Goal: Transaction & Acquisition: Purchase product/service

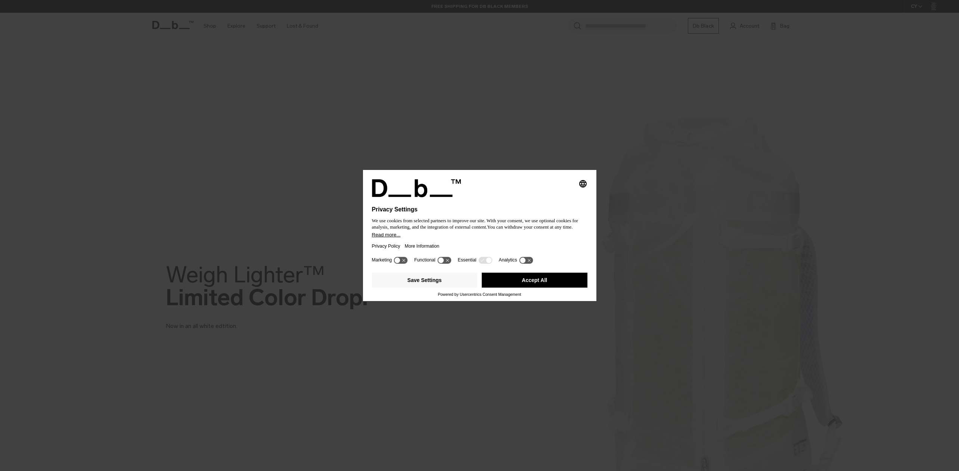
click at [566, 287] on button "Accept All" at bounding box center [535, 280] width 106 height 15
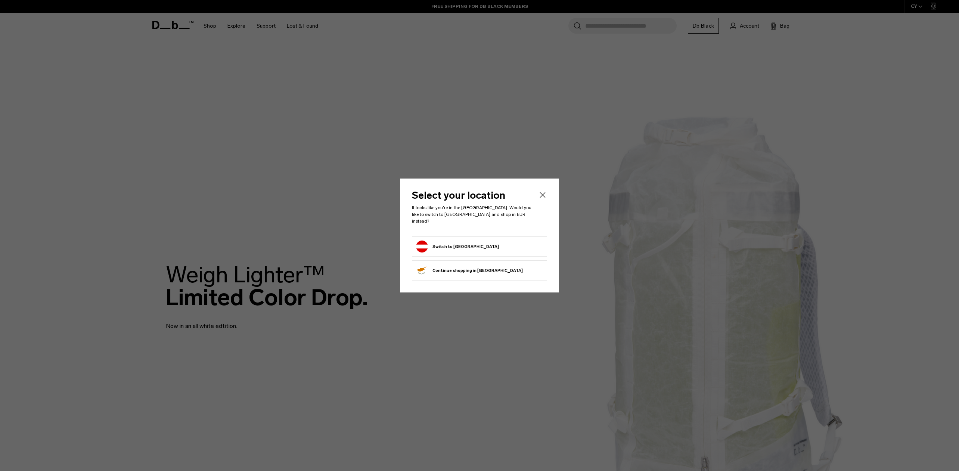
click at [487, 236] on li "Switch to Austria" at bounding box center [479, 246] width 135 height 20
click at [481, 240] on form "Switch to Austria" at bounding box center [479, 246] width 127 height 12
click at [458, 244] on button "Switch to Austria" at bounding box center [457, 246] width 83 height 12
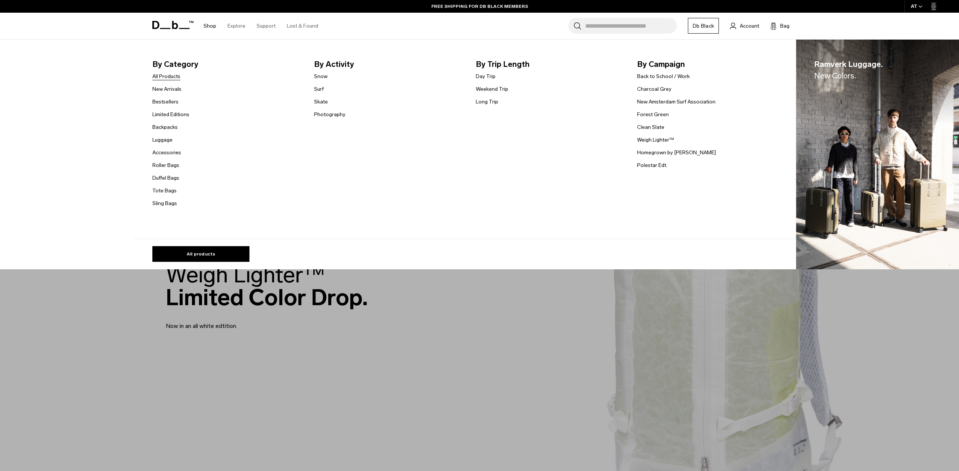
click at [168, 77] on link "All Products" at bounding box center [166, 76] width 28 height 8
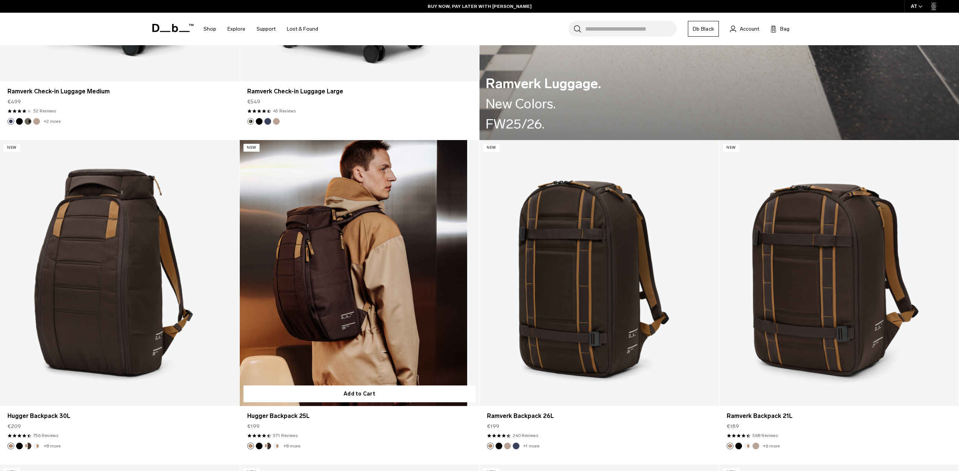
scroll to position [1752, 0]
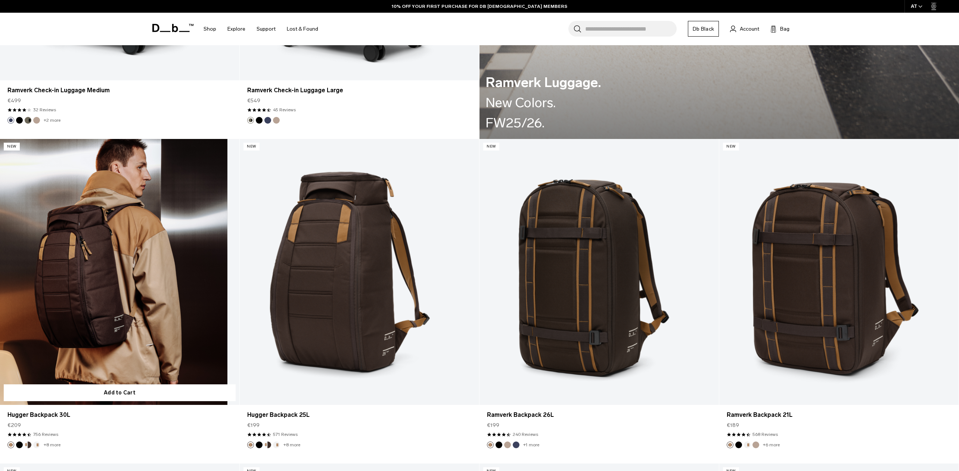
click at [170, 267] on link "Hugger Backpack 30L" at bounding box center [119, 272] width 239 height 266
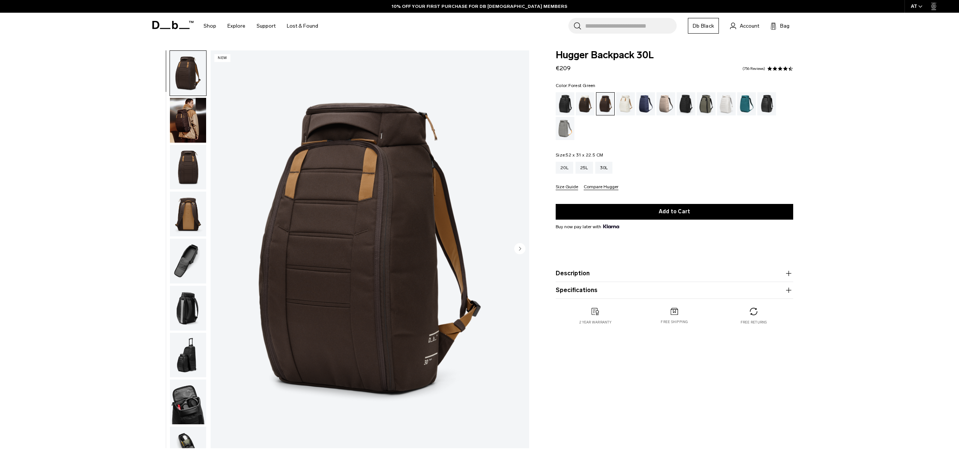
click at [704, 105] on div "Forest Green" at bounding box center [706, 103] width 19 height 23
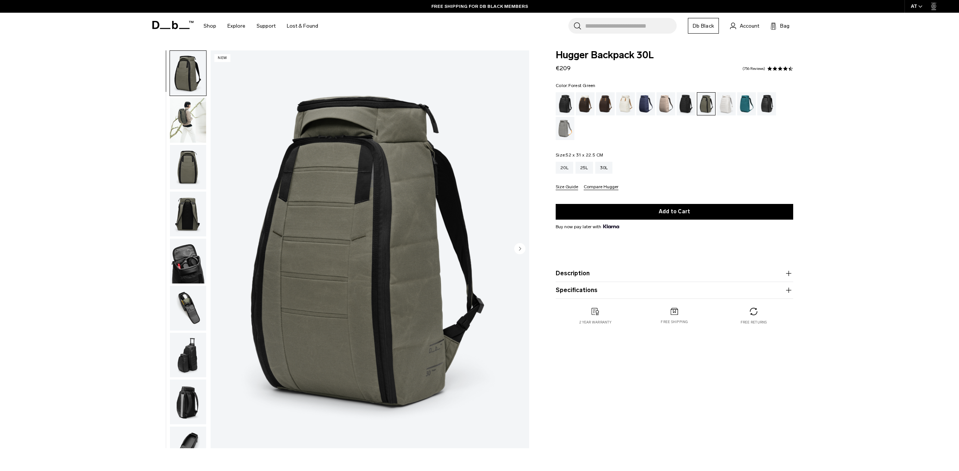
click at [192, 314] on img "button" at bounding box center [188, 308] width 36 height 45
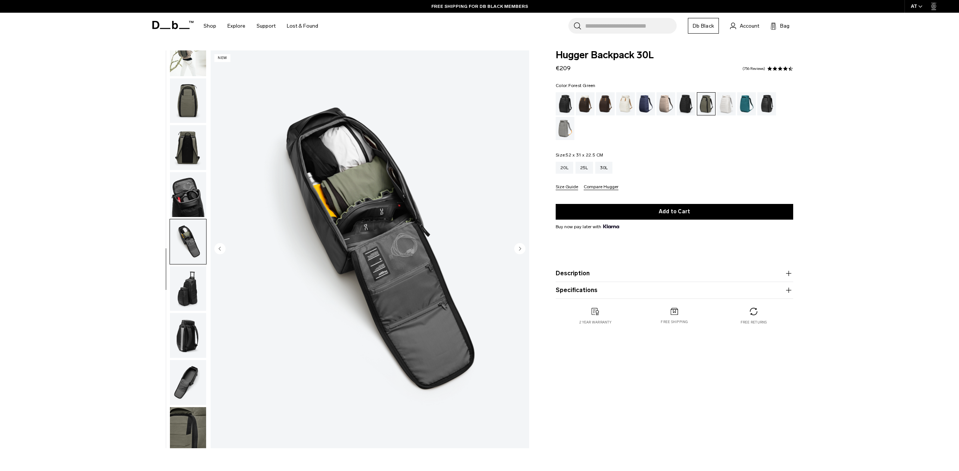
scroll to position [76, 0]
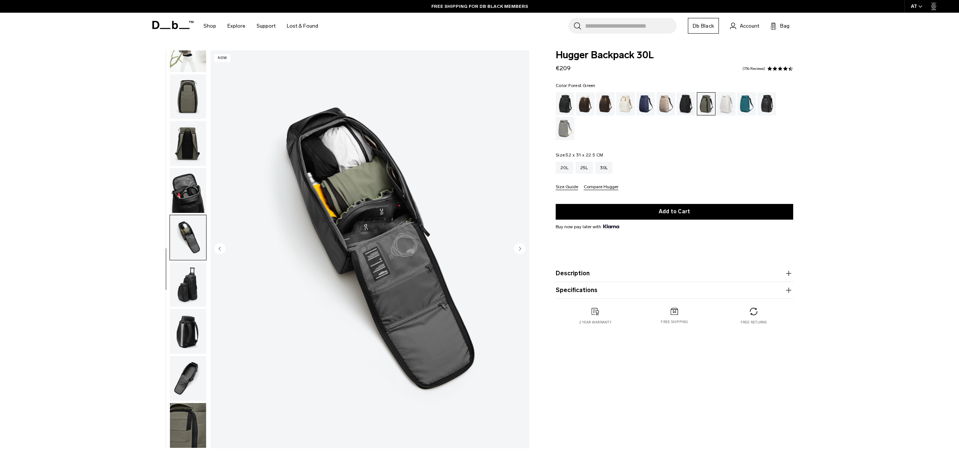
click at [192, 310] on img "button" at bounding box center [188, 331] width 36 height 45
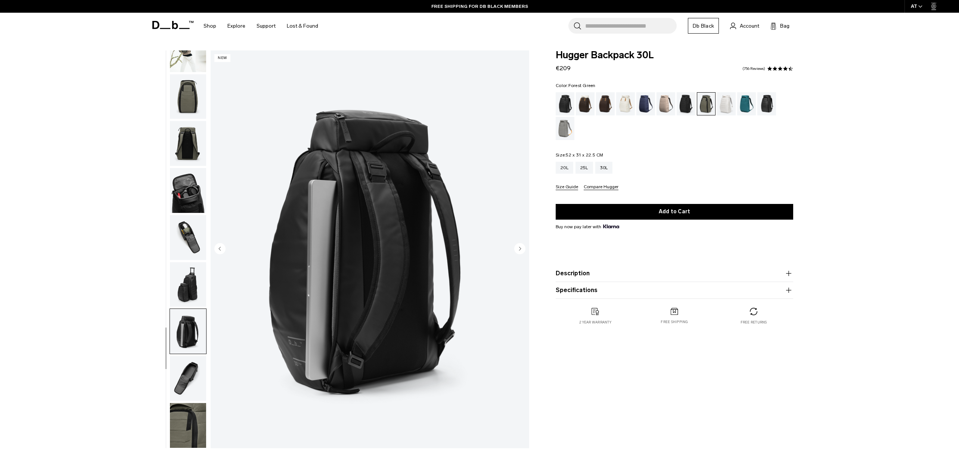
click at [189, 276] on img "button" at bounding box center [188, 284] width 36 height 45
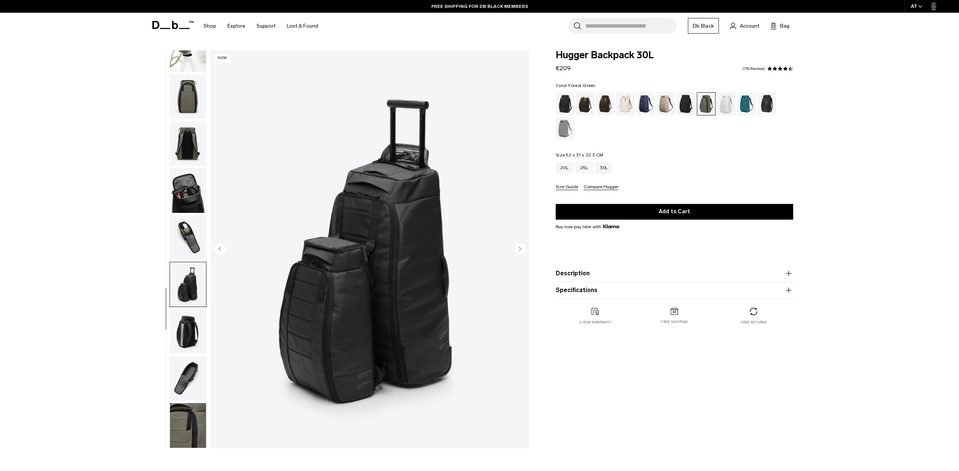
scroll to position [0, 0]
click at [191, 236] on img "button" at bounding box center [188, 237] width 36 height 45
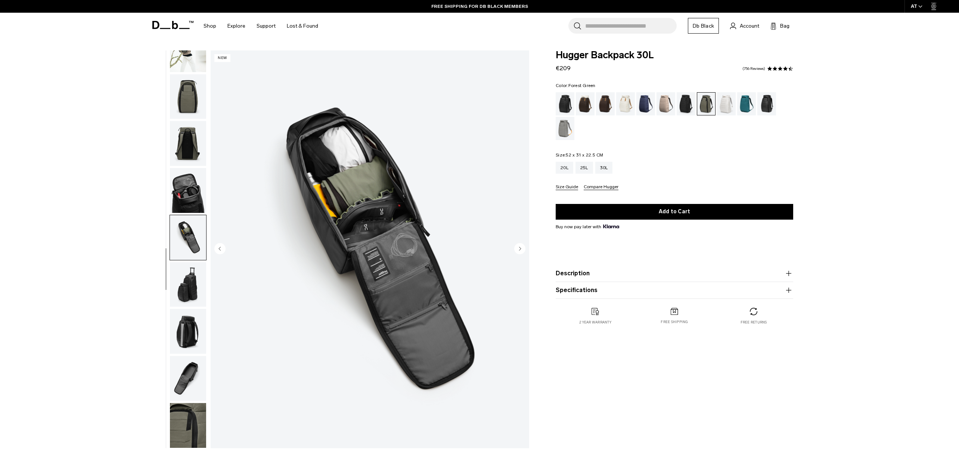
click at [191, 283] on img "button" at bounding box center [188, 284] width 36 height 45
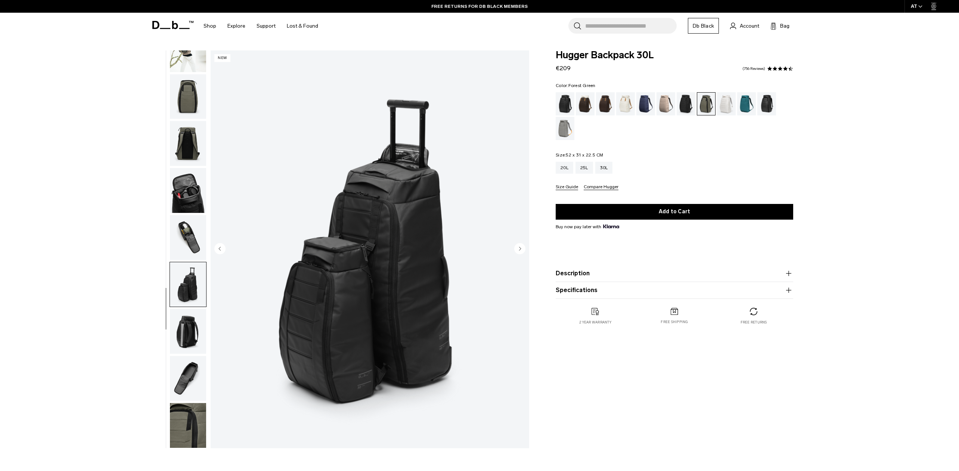
click at [181, 327] on img "button" at bounding box center [188, 331] width 36 height 45
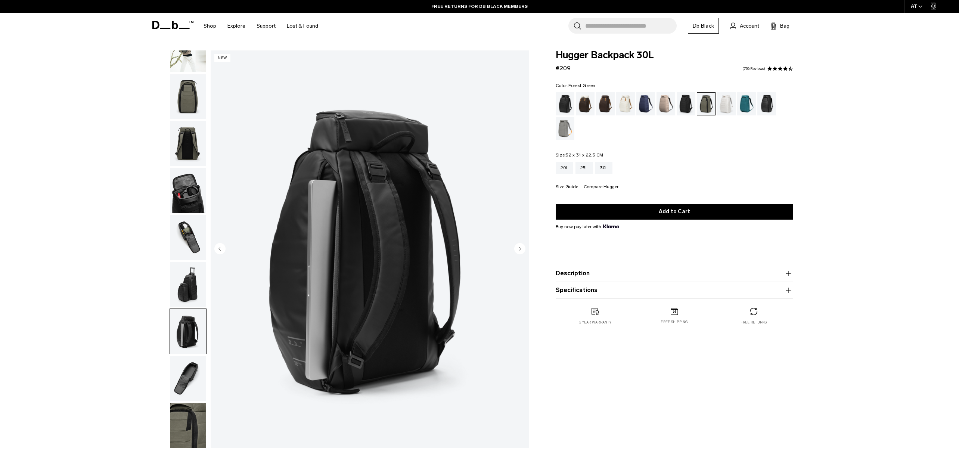
click at [180, 388] on img "button" at bounding box center [188, 378] width 36 height 45
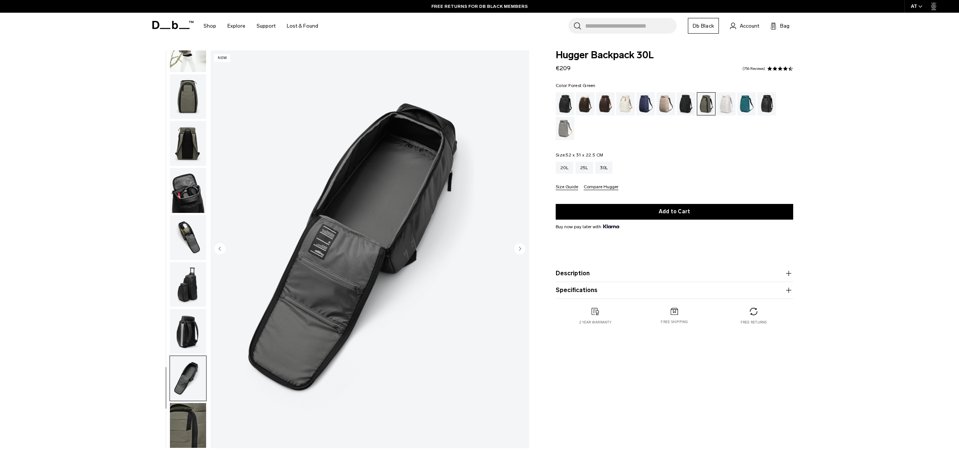
click at [186, 409] on img "button" at bounding box center [188, 425] width 36 height 45
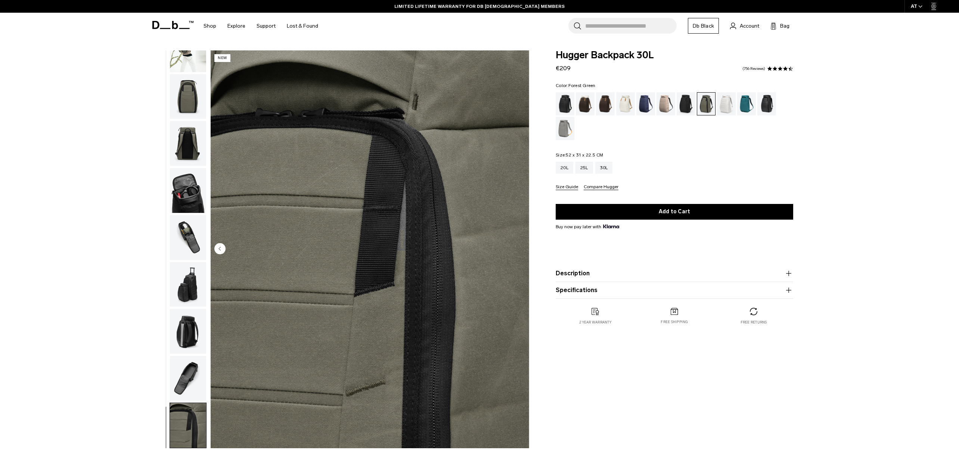
click at [190, 97] on img "button" at bounding box center [188, 96] width 36 height 45
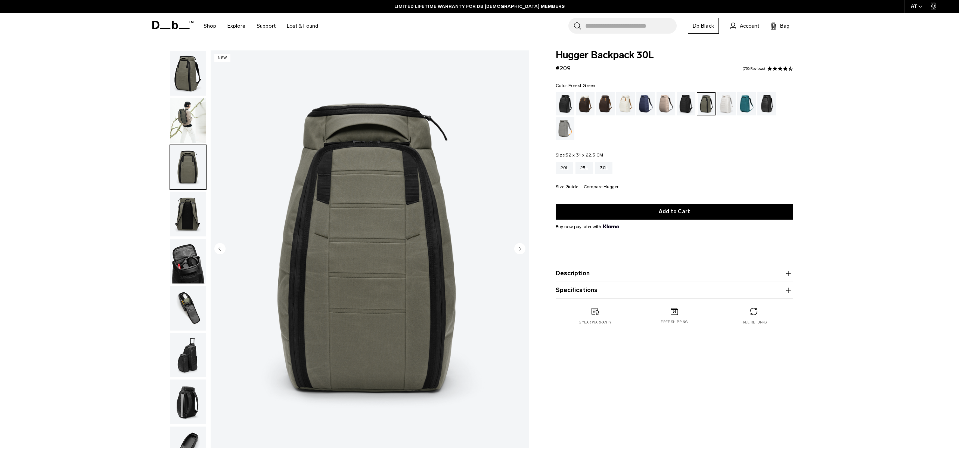
click at [193, 75] on img "button" at bounding box center [188, 73] width 36 height 45
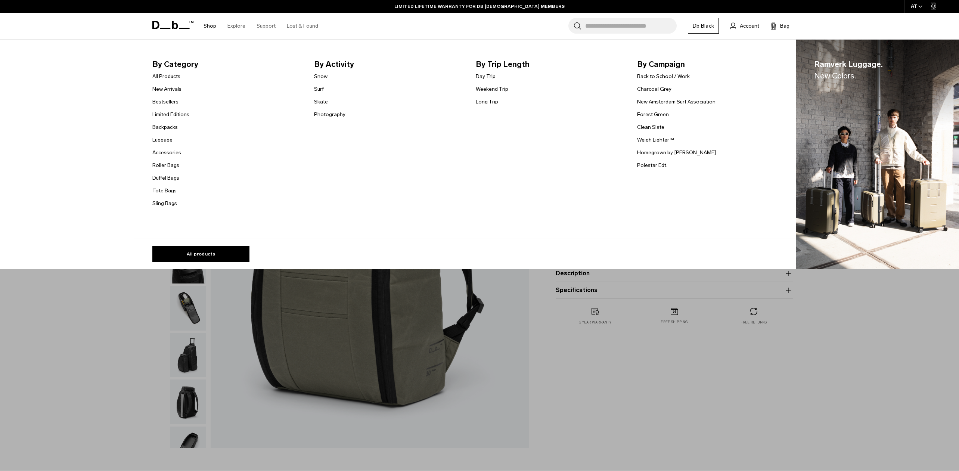
click at [208, 27] on link "Shop" at bounding box center [209, 26] width 13 height 27
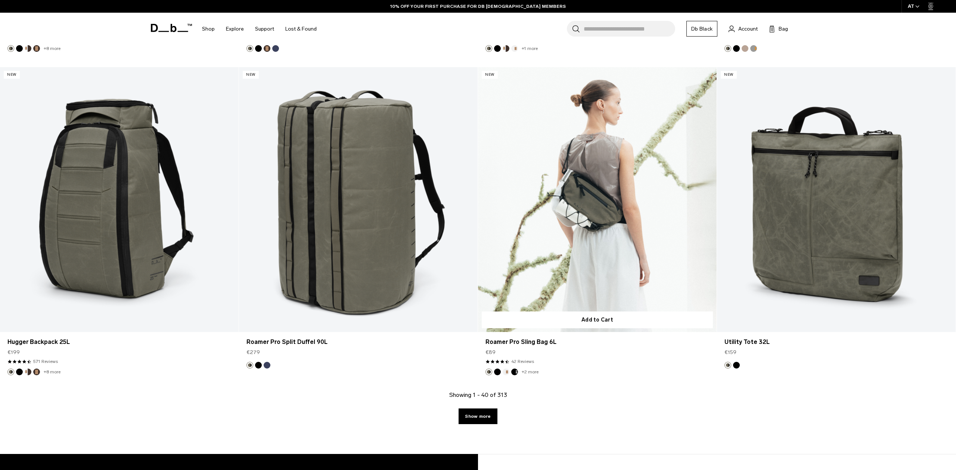
scroll to position [3437, 0]
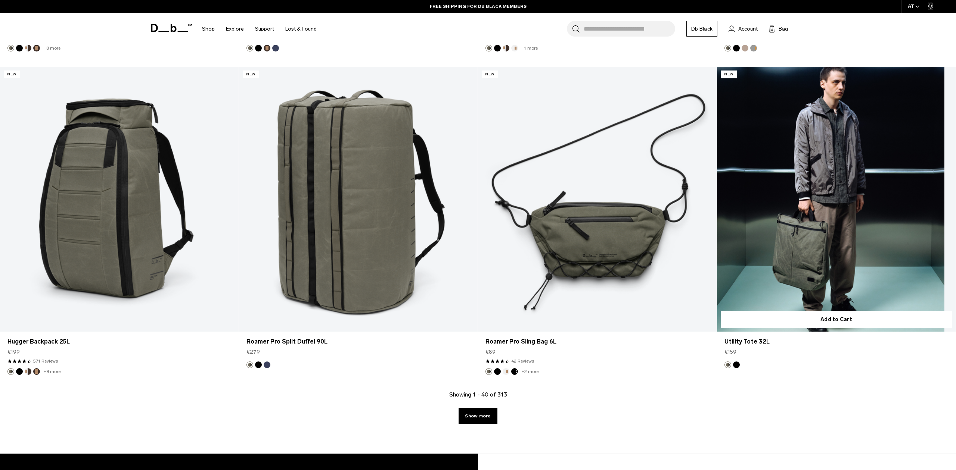
click at [830, 237] on link "Utility Tote 32L" at bounding box center [836, 199] width 239 height 265
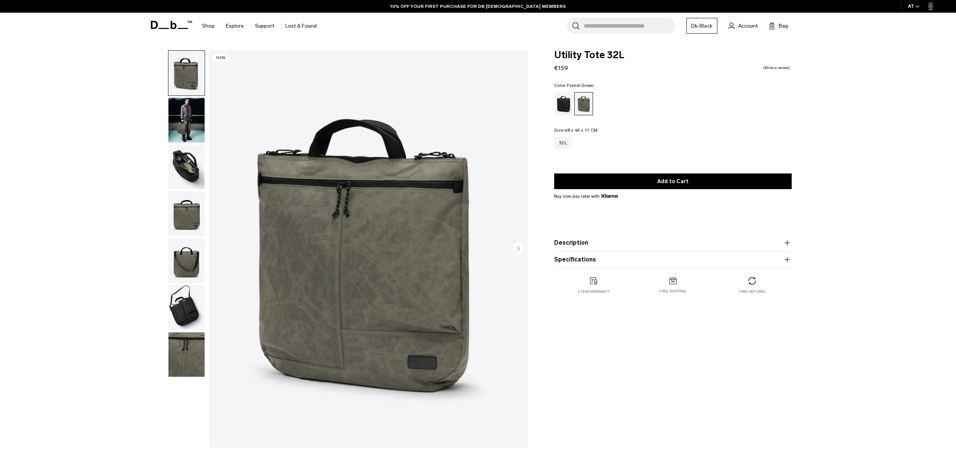
click at [188, 171] on img "button" at bounding box center [186, 167] width 36 height 45
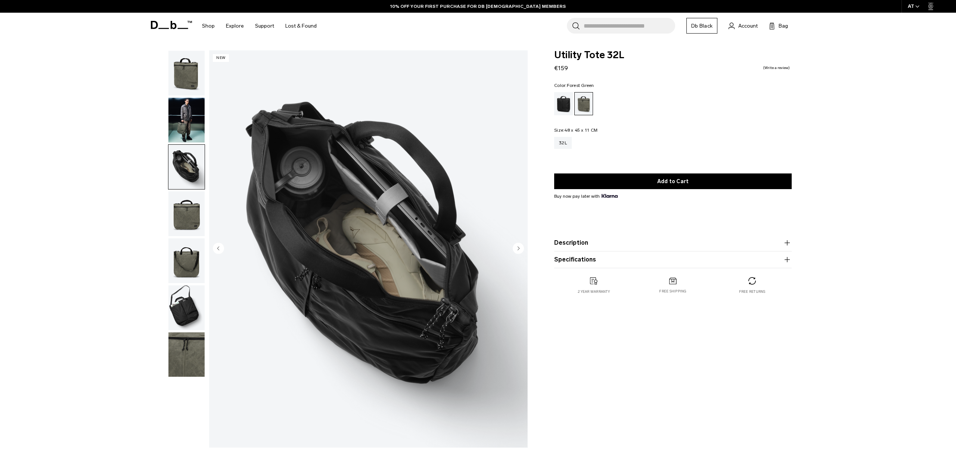
click at [187, 207] on img "button" at bounding box center [186, 214] width 36 height 45
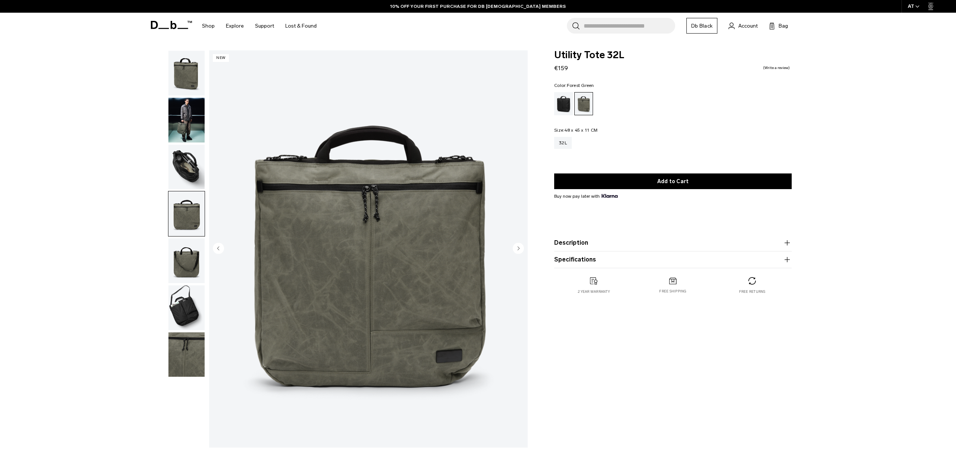
click at [189, 256] on img "button" at bounding box center [186, 261] width 36 height 45
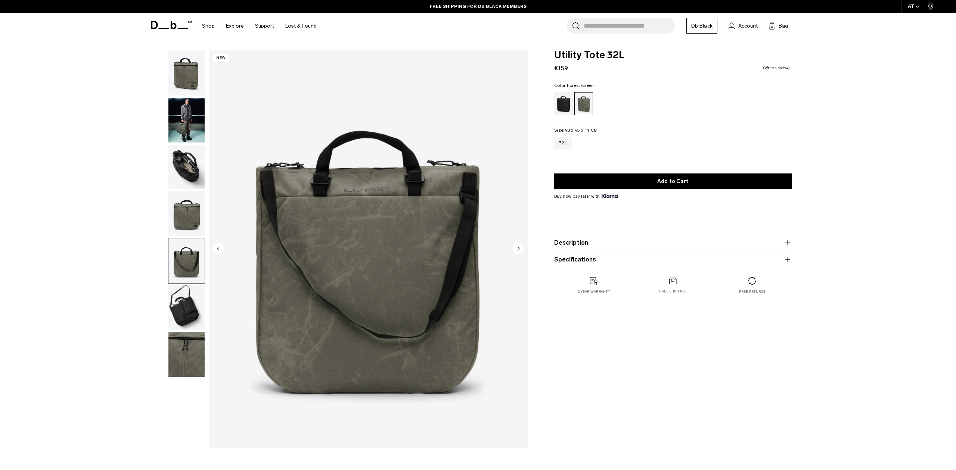
click at [189, 307] on img "button" at bounding box center [186, 308] width 36 height 45
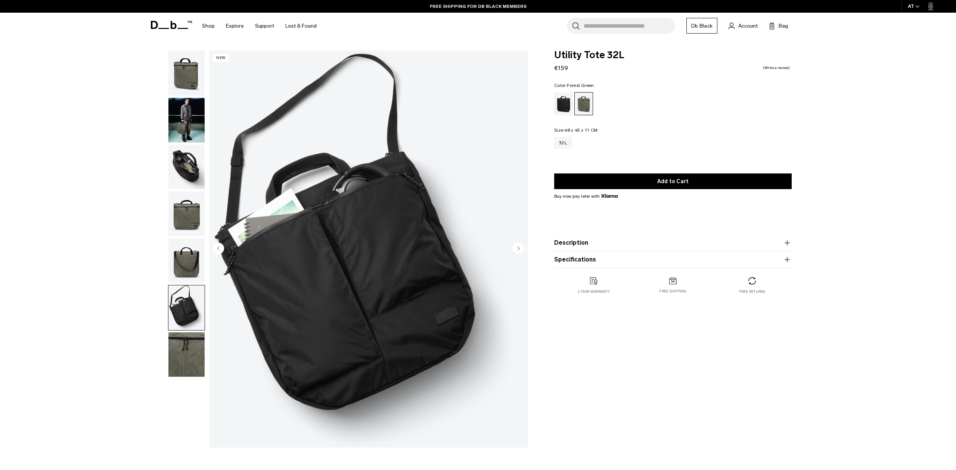
click at [183, 339] on img "button" at bounding box center [186, 355] width 36 height 45
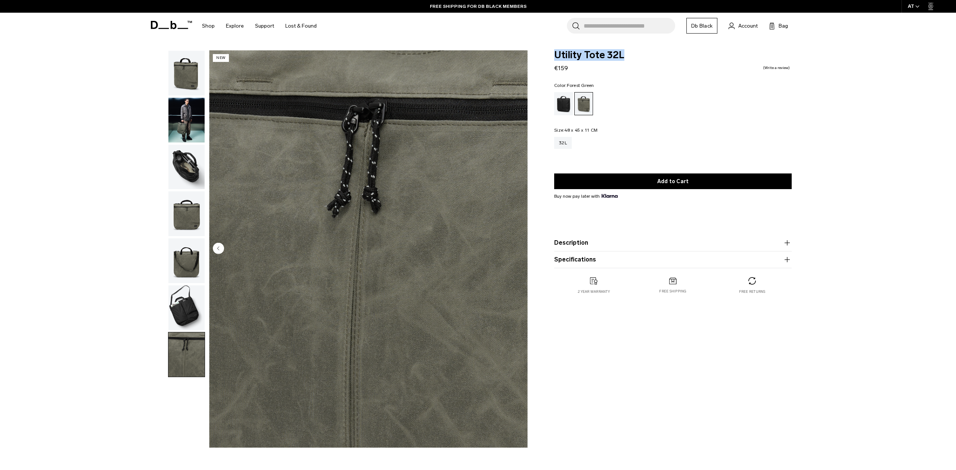
drag, startPoint x: 556, startPoint y: 53, endPoint x: 650, endPoint y: 56, distance: 93.7
click at [650, 56] on span "Utility Tote 32L" at bounding box center [672, 55] width 237 height 10
copy span "Utility Tote 32L"
click at [197, 319] on img "button" at bounding box center [186, 308] width 36 height 45
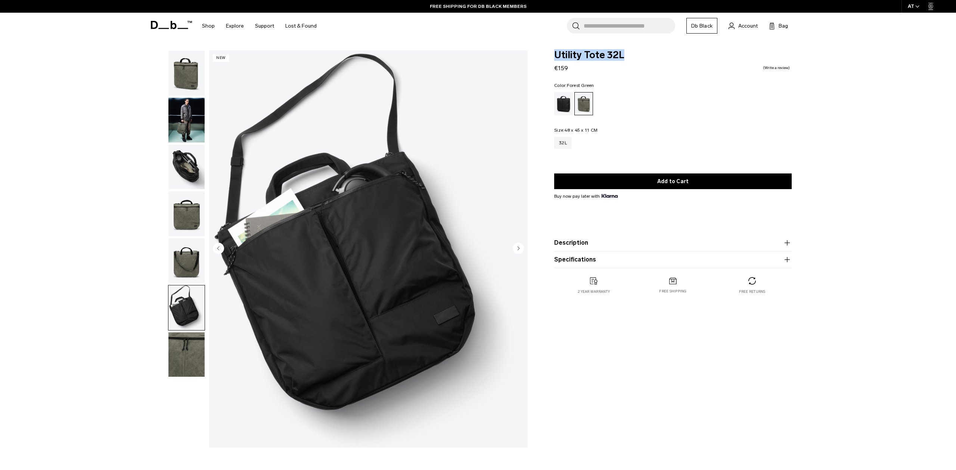
click at [190, 345] on img "button" at bounding box center [186, 355] width 36 height 45
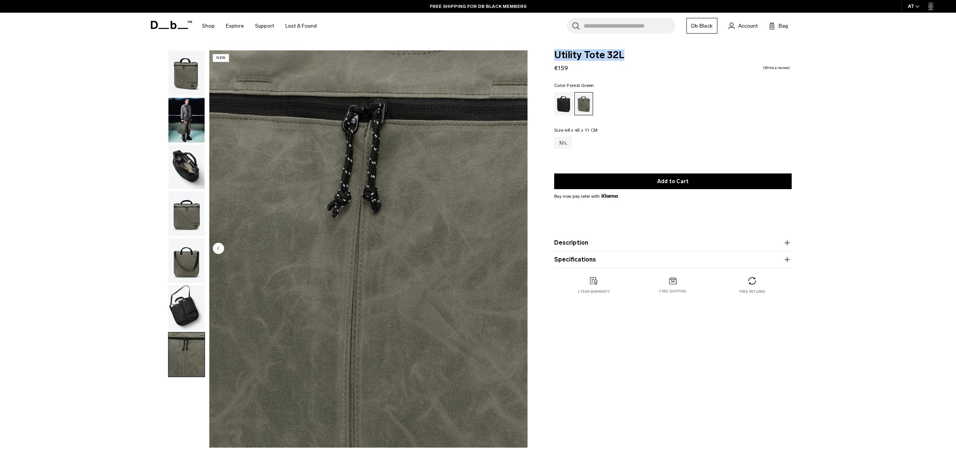
click at [195, 74] on img "button" at bounding box center [186, 73] width 36 height 45
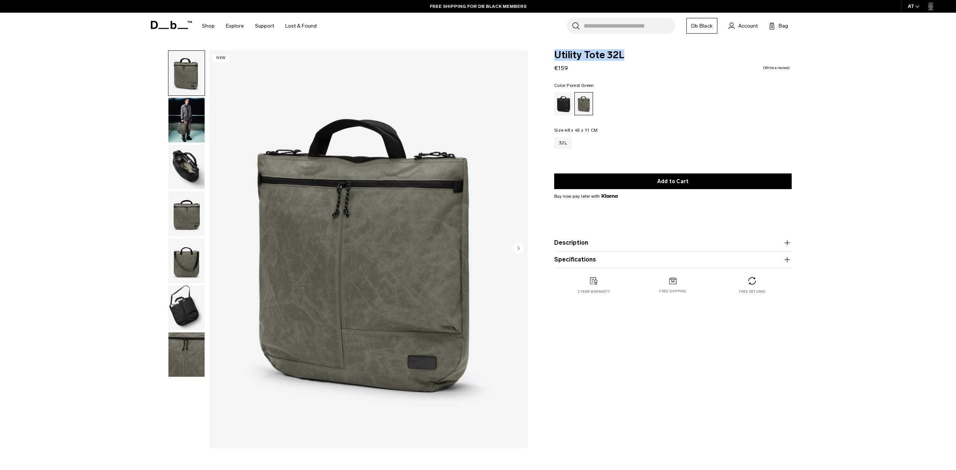
click at [194, 115] on img "button" at bounding box center [186, 120] width 36 height 45
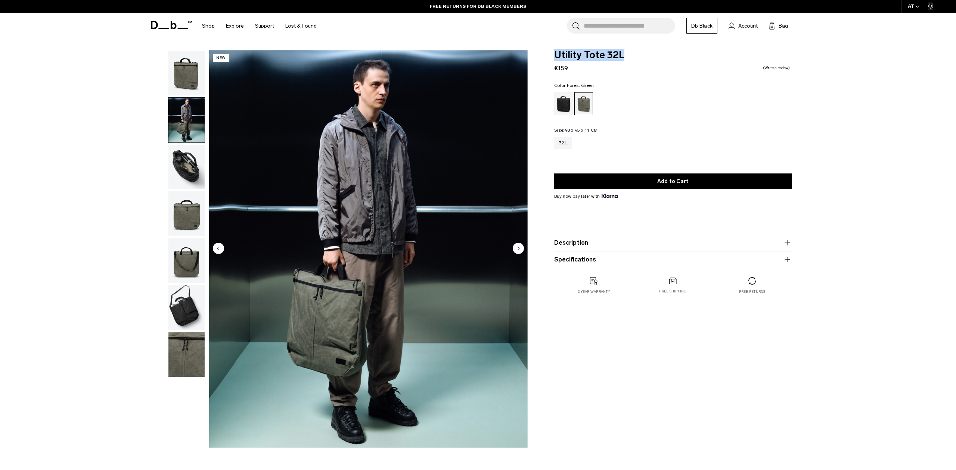
click at [179, 164] on img "button" at bounding box center [186, 167] width 36 height 45
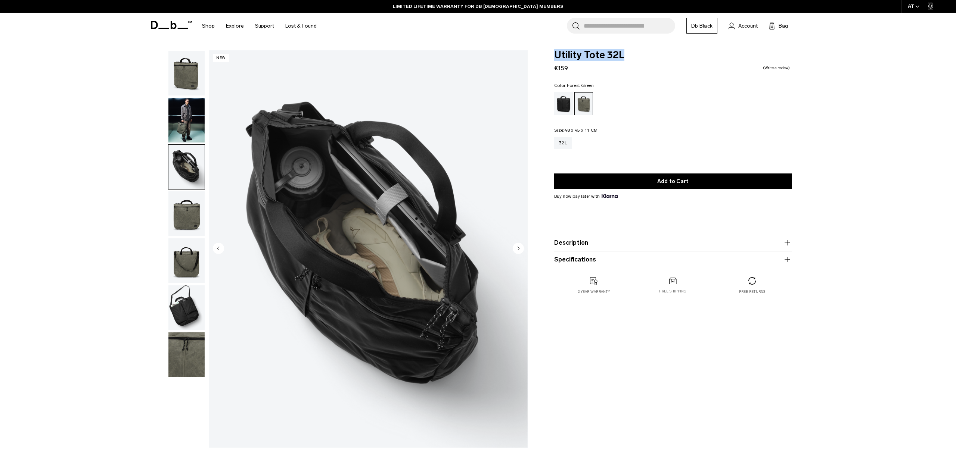
click at [185, 73] on img "button" at bounding box center [186, 73] width 36 height 45
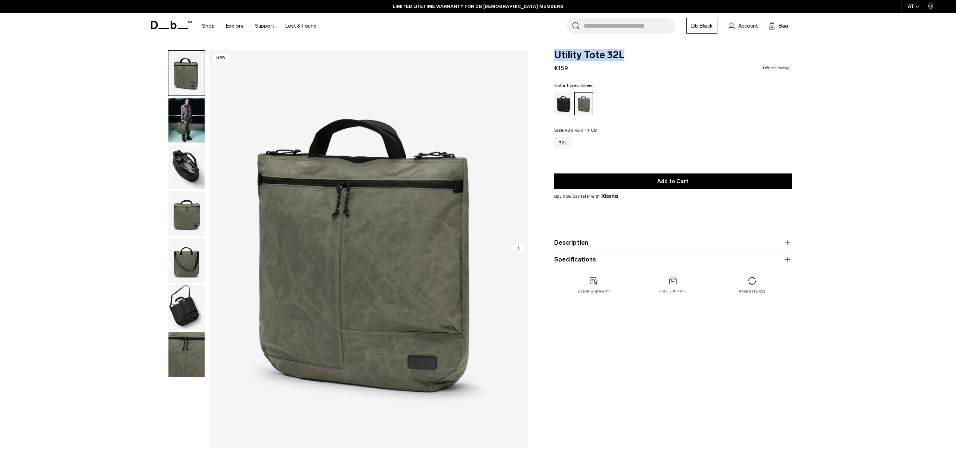
drag, startPoint x: 181, startPoint y: 119, endPoint x: 185, endPoint y: 134, distance: 15.2
click at [181, 119] on img "button" at bounding box center [186, 120] width 36 height 45
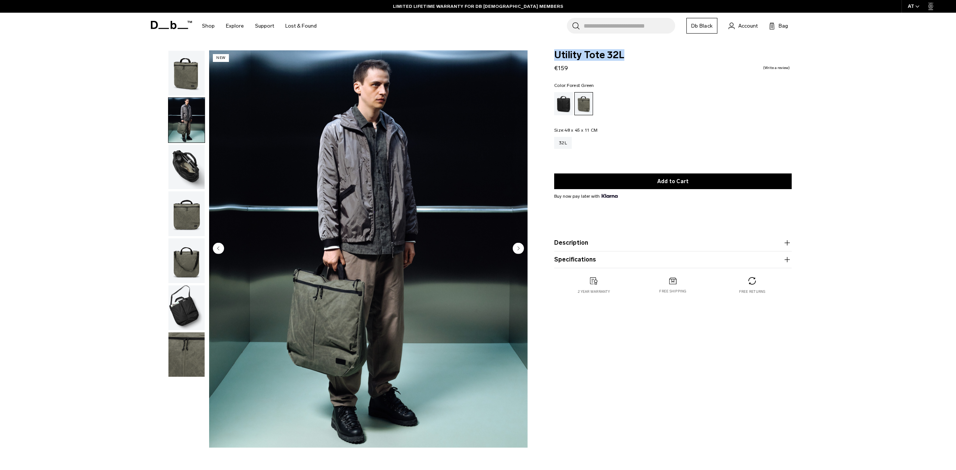
click at [192, 170] on img "button" at bounding box center [186, 167] width 36 height 45
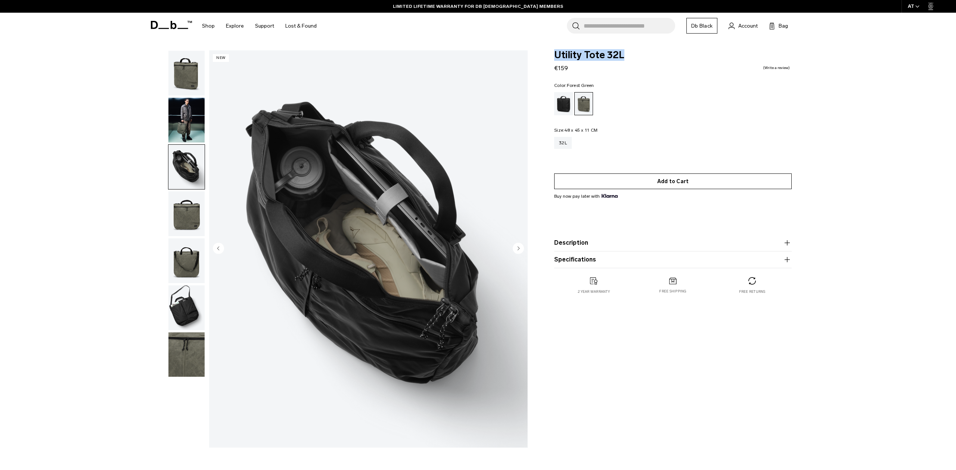
click at [628, 182] on button "Add to Cart" at bounding box center [672, 182] width 237 height 16
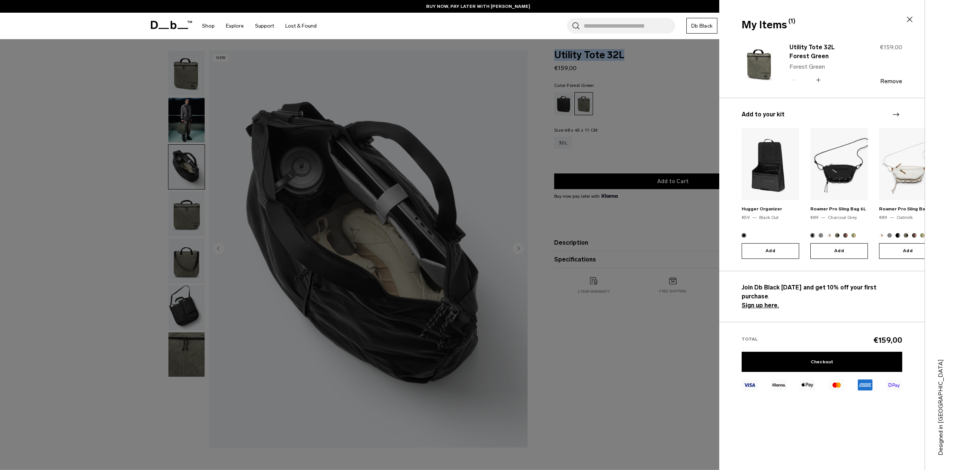
click at [912, 22] on icon at bounding box center [910, 20] width 6 height 6
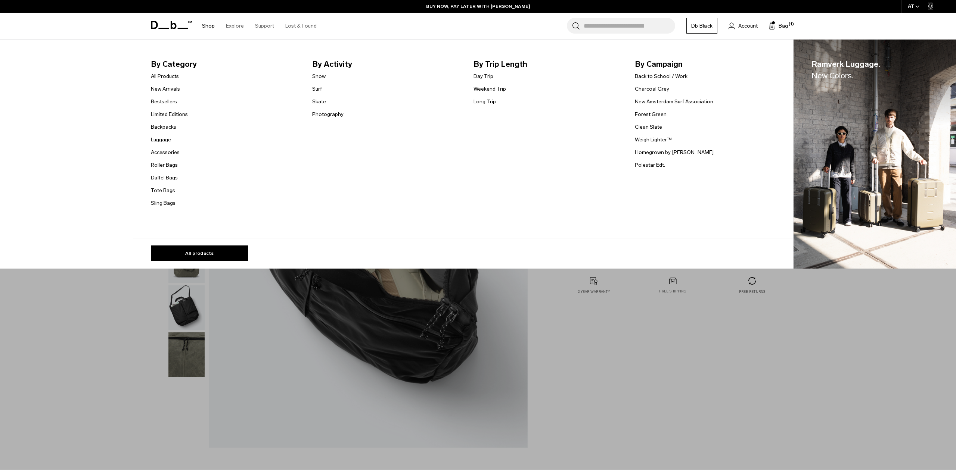
click at [208, 27] on link "Shop" at bounding box center [208, 26] width 13 height 27
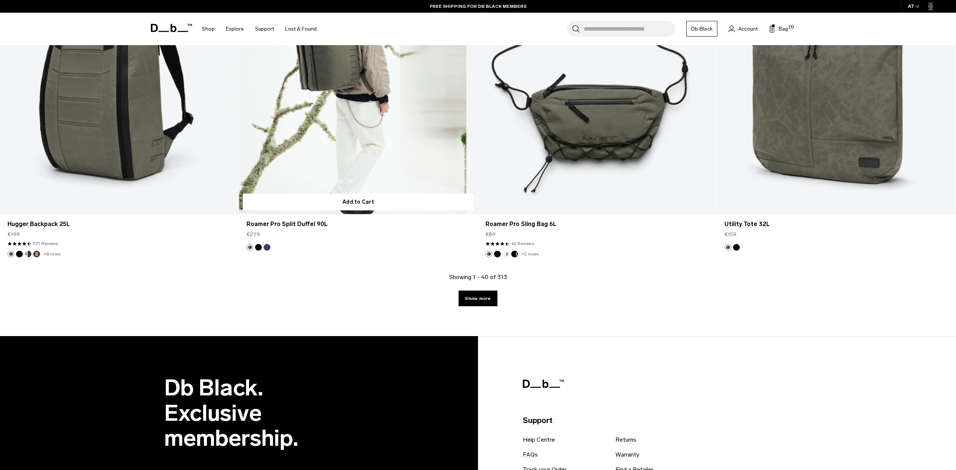
scroll to position [3484, 0]
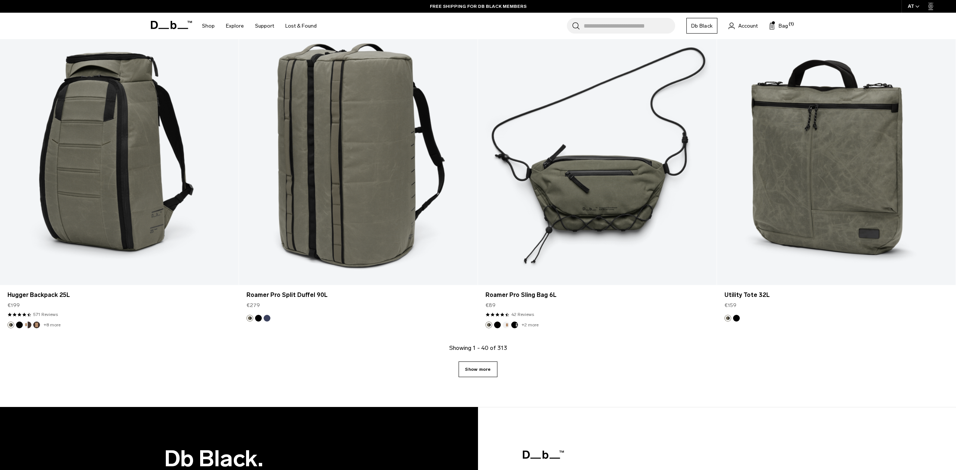
click at [481, 373] on link "Show more" at bounding box center [477, 370] width 38 height 16
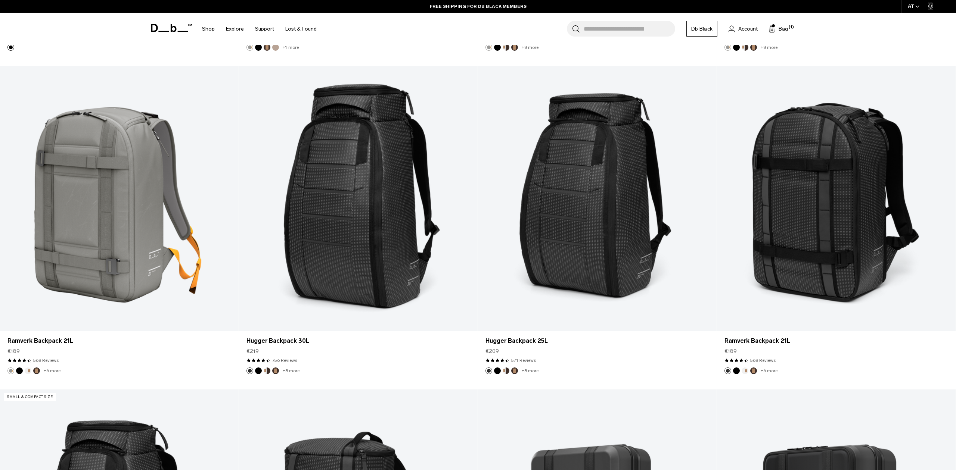
scroll to position [6356, 0]
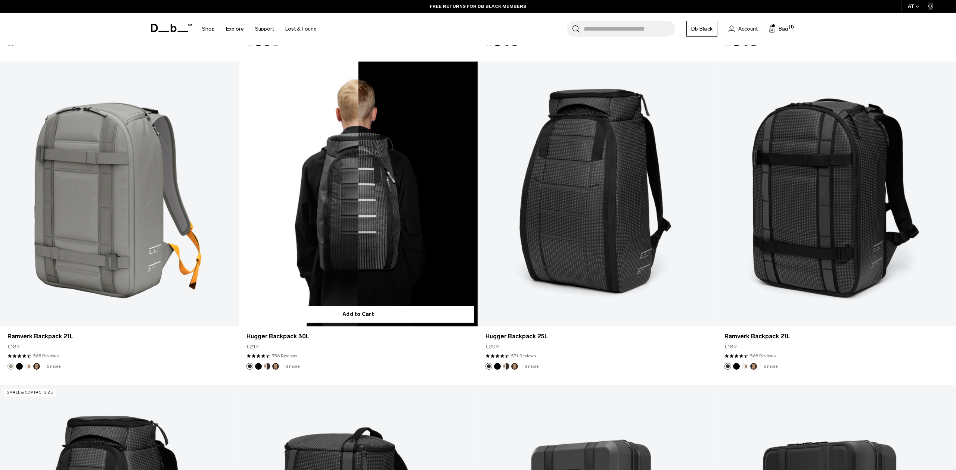
click at [317, 185] on link "Hugger Backpack 30L" at bounding box center [358, 194] width 239 height 265
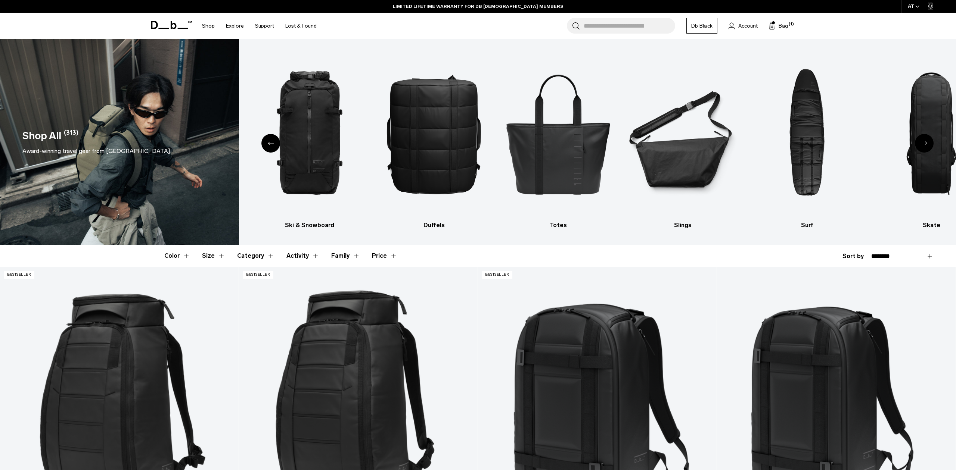
scroll to position [0, 0]
click at [783, 25] on span "Bag" at bounding box center [782, 26] width 9 height 8
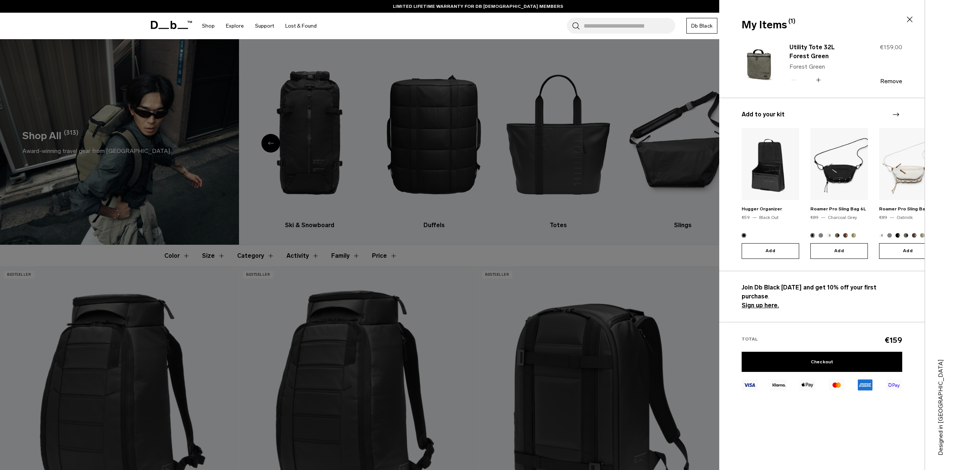
click at [766, 54] on img at bounding box center [759, 64] width 36 height 44
click at [808, 47] on link "Utility Tote 32L Forest Green" at bounding box center [822, 52] width 66 height 18
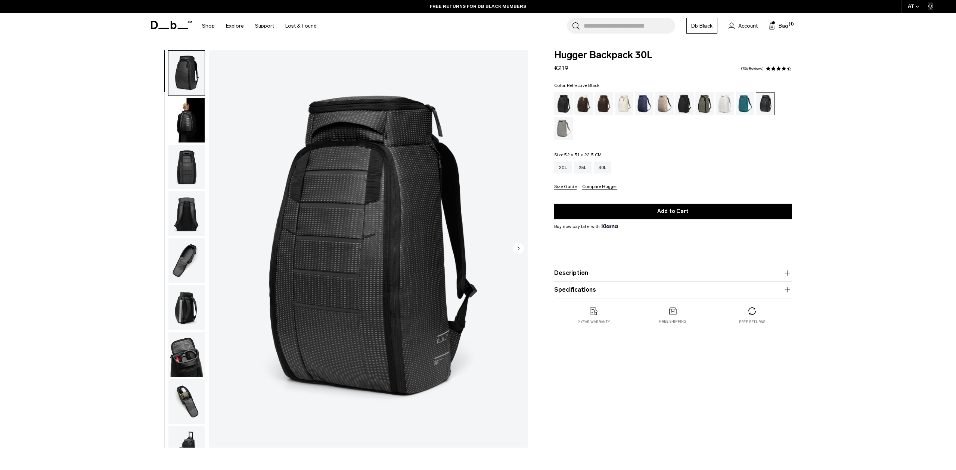
click at [190, 138] on img "button" at bounding box center [186, 120] width 36 height 45
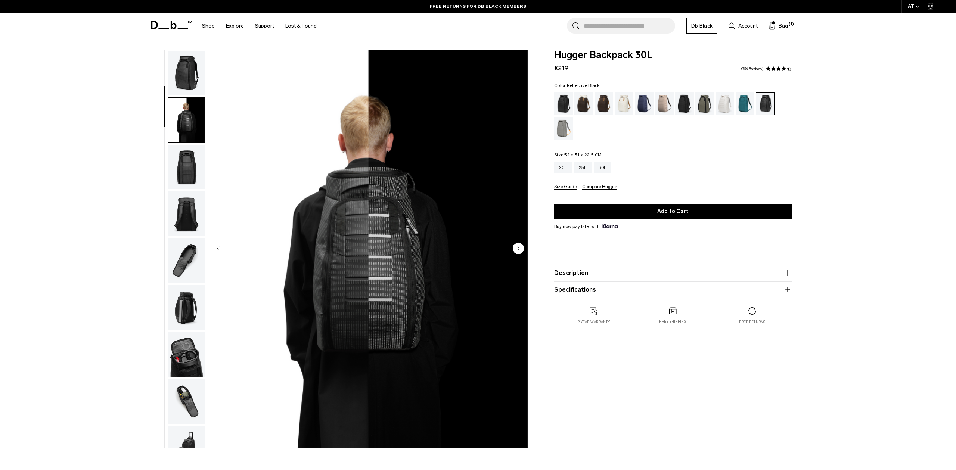
scroll to position [47, 0]
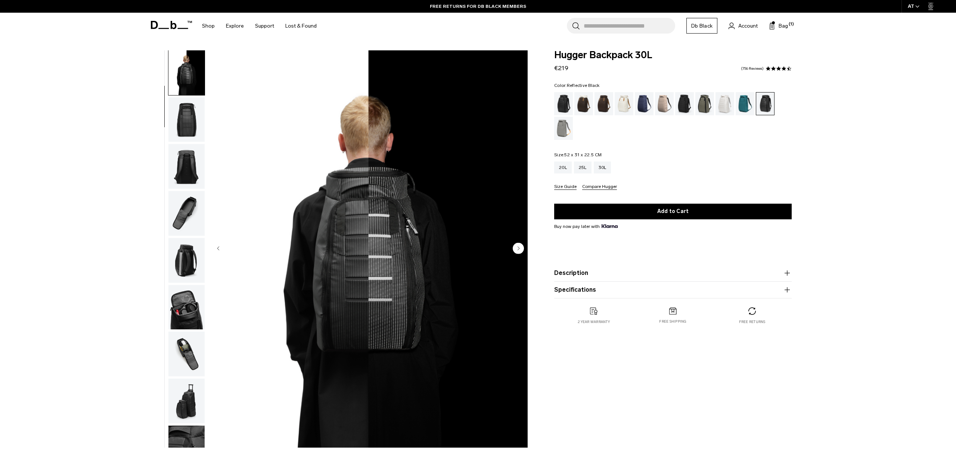
click at [187, 365] on img "button" at bounding box center [186, 354] width 36 height 45
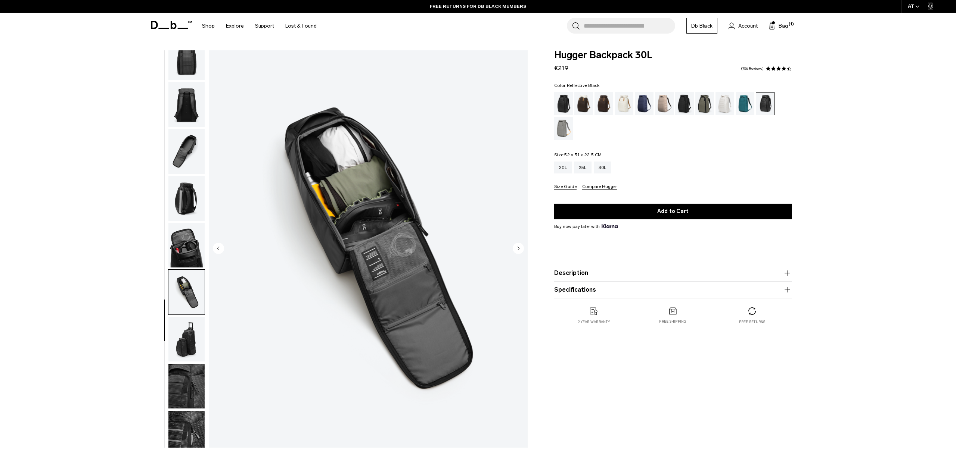
scroll to position [124, 0]
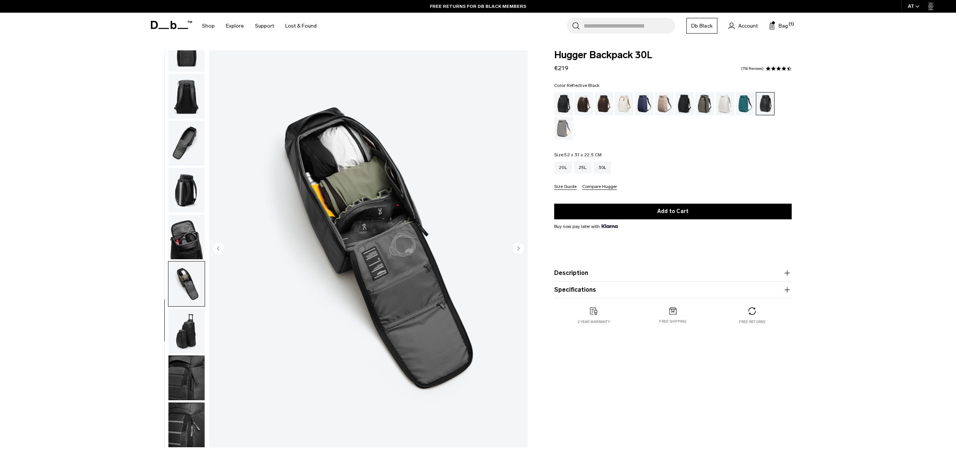
click at [185, 345] on img "button" at bounding box center [186, 331] width 36 height 45
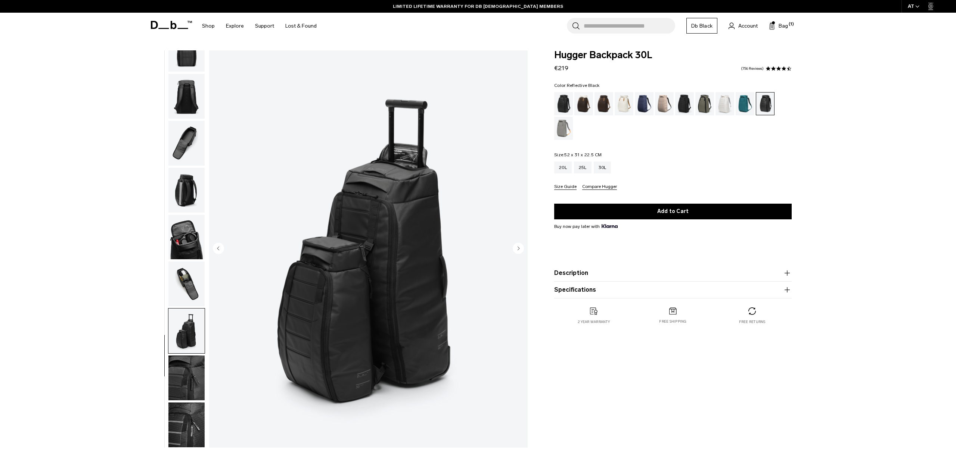
click at [189, 376] on img "button" at bounding box center [186, 378] width 36 height 45
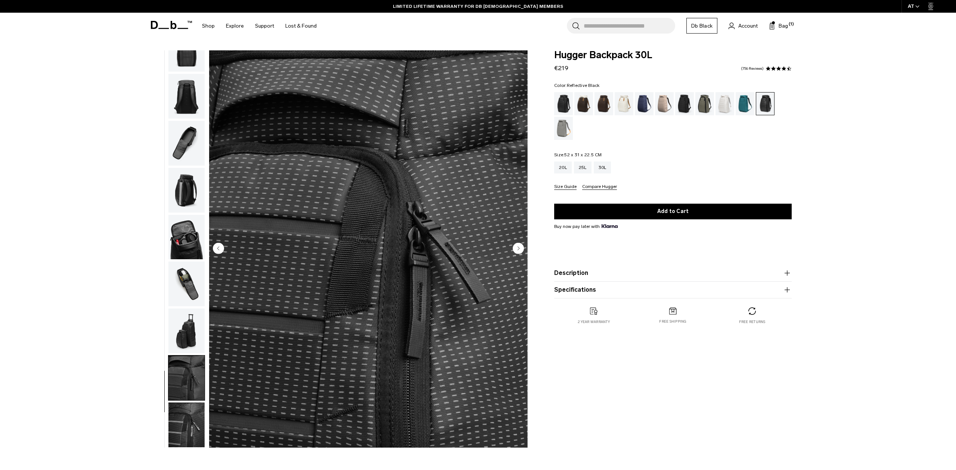
click at [192, 412] on img "button" at bounding box center [186, 425] width 36 height 45
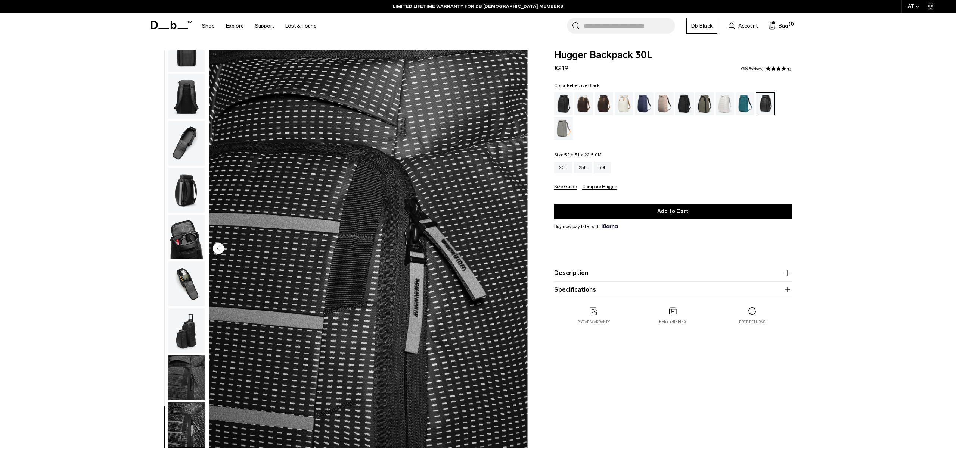
click at [189, 91] on img "button" at bounding box center [186, 96] width 36 height 45
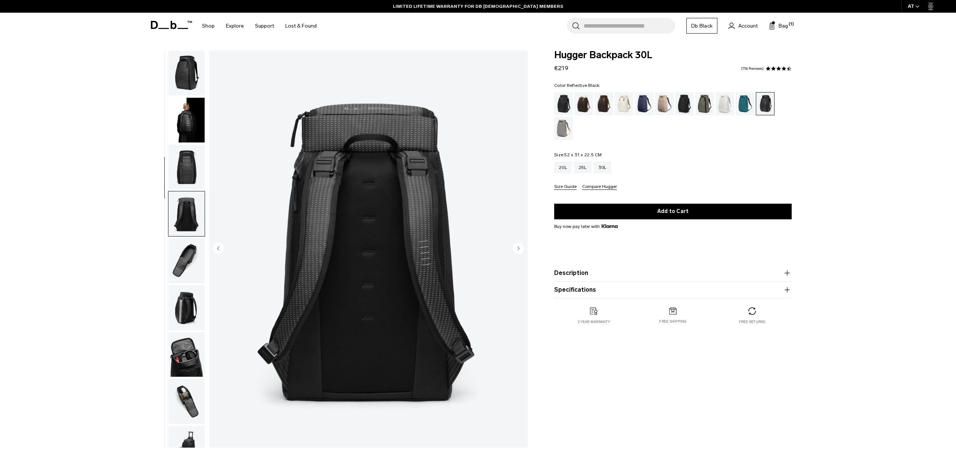
scroll to position [0, 0]
click at [182, 78] on img "button" at bounding box center [186, 73] width 36 height 45
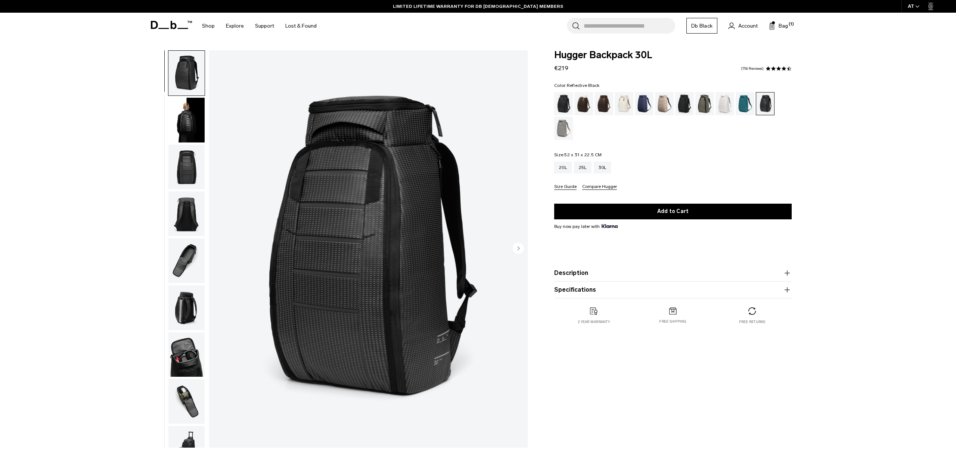
click at [185, 133] on img "button" at bounding box center [186, 120] width 36 height 45
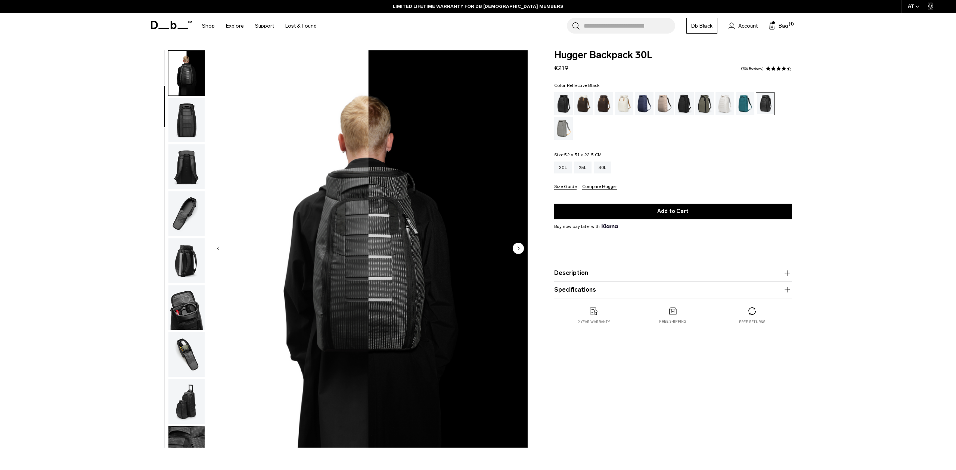
scroll to position [47, 0]
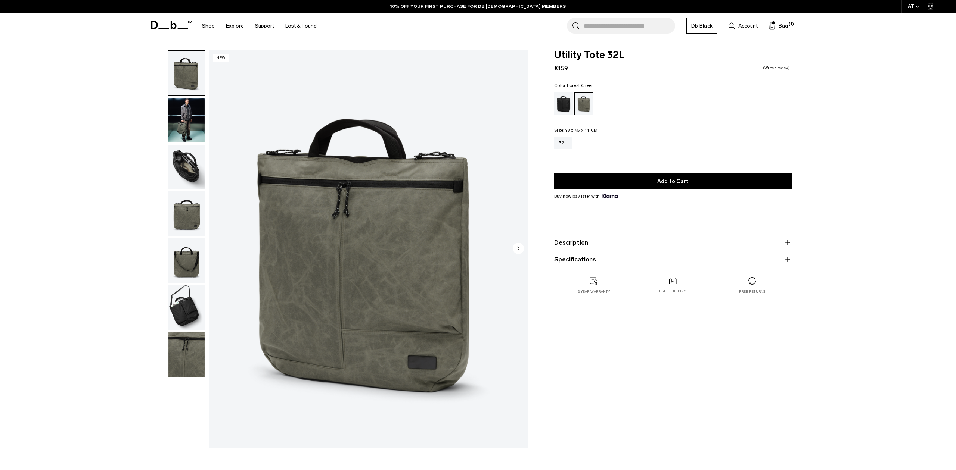
click at [515, 247] on circle "Next slide" at bounding box center [518, 248] width 11 height 11
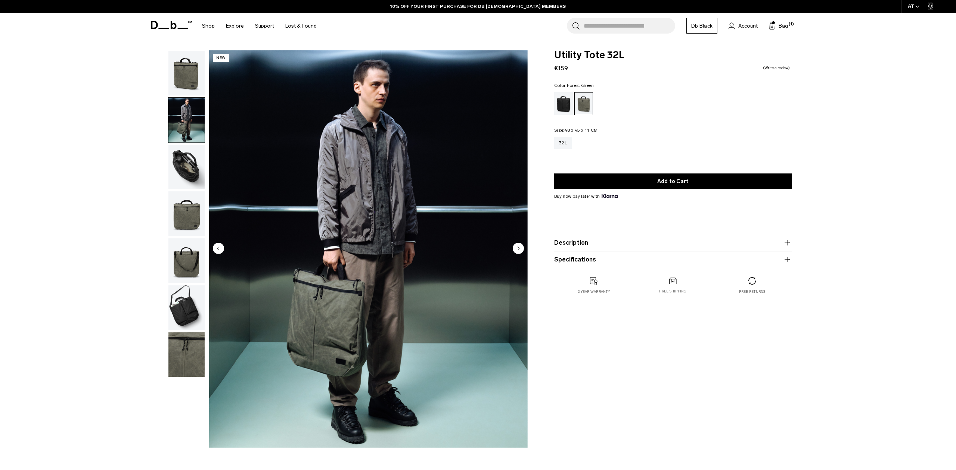
click at [517, 248] on circle "Next slide" at bounding box center [518, 248] width 11 height 11
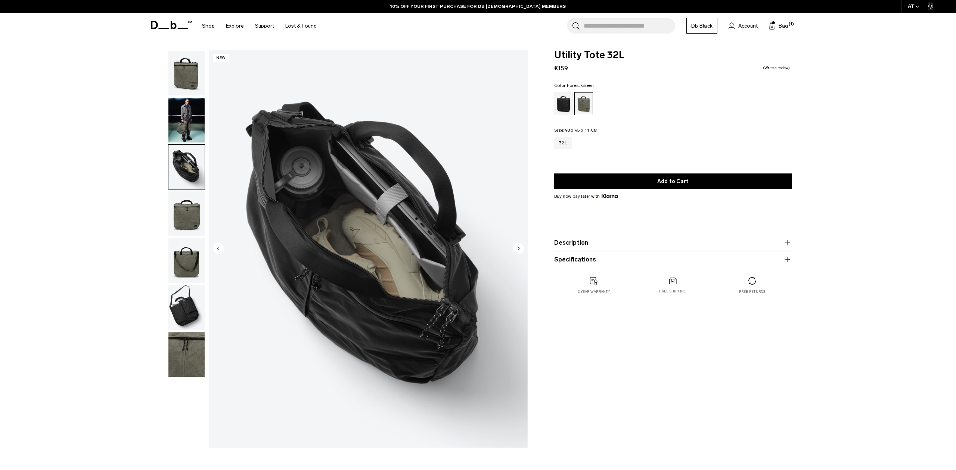
click at [517, 248] on circle "Next slide" at bounding box center [518, 248] width 11 height 11
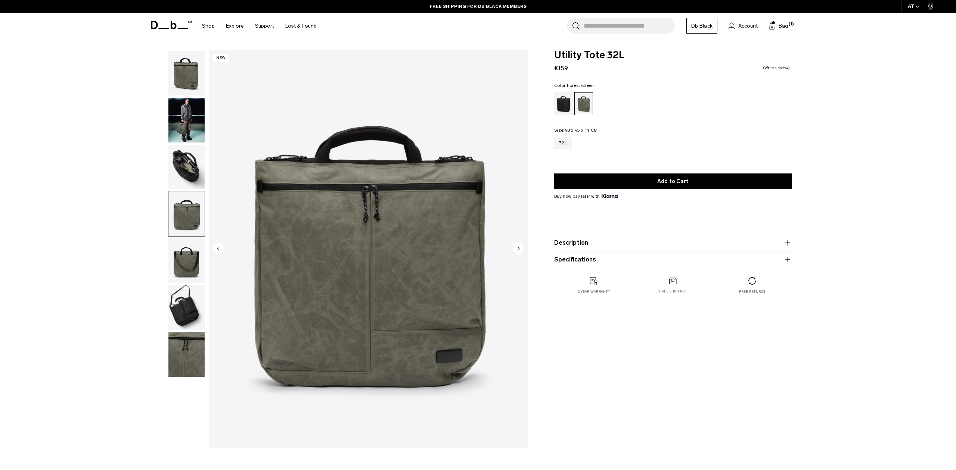
click at [517, 249] on circle "Next slide" at bounding box center [518, 248] width 11 height 11
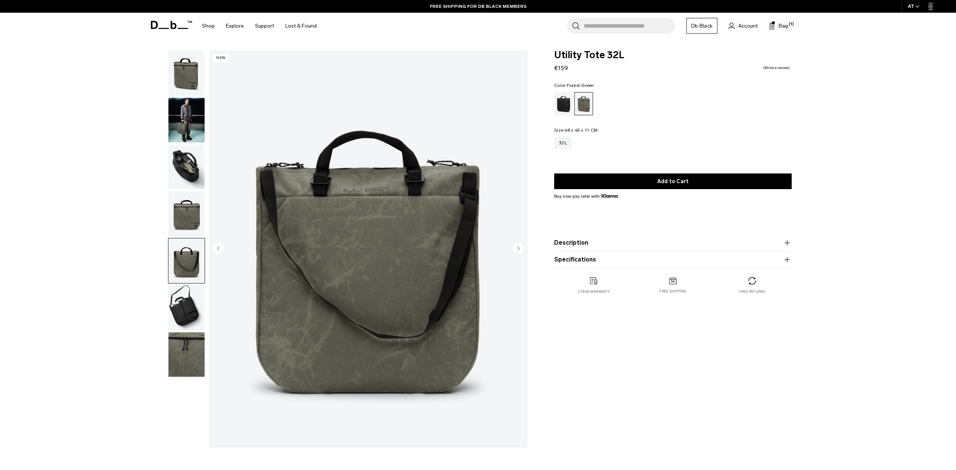
click at [519, 248] on icon "Next slide" at bounding box center [519, 248] width 2 height 3
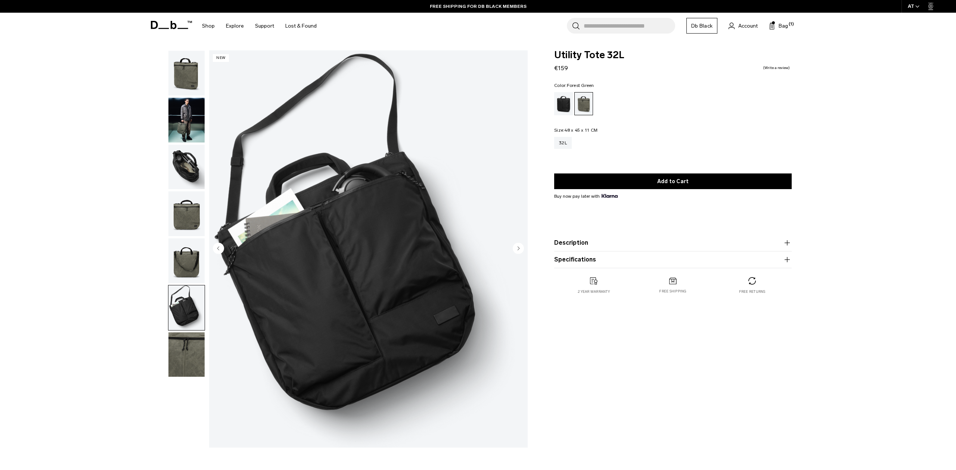
click at [519, 248] on icon "Next slide" at bounding box center [519, 248] width 2 height 3
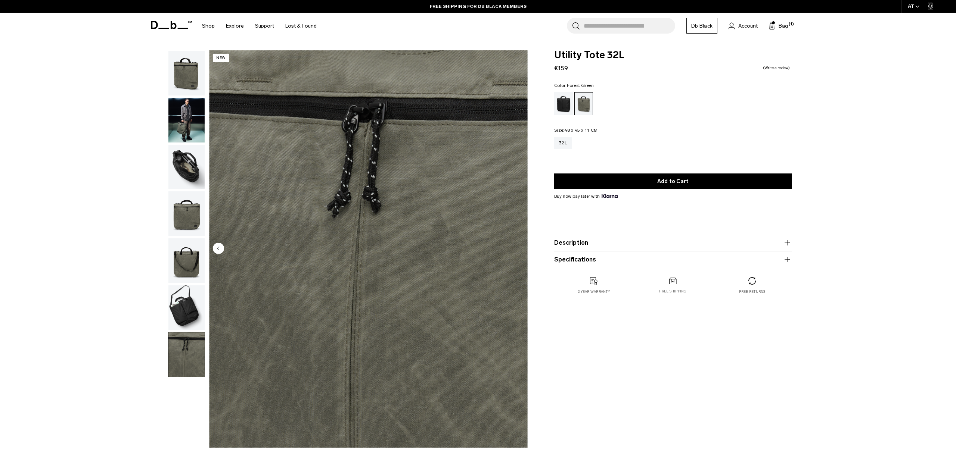
click at [519, 248] on img "7 / 7" at bounding box center [368, 249] width 318 height 398
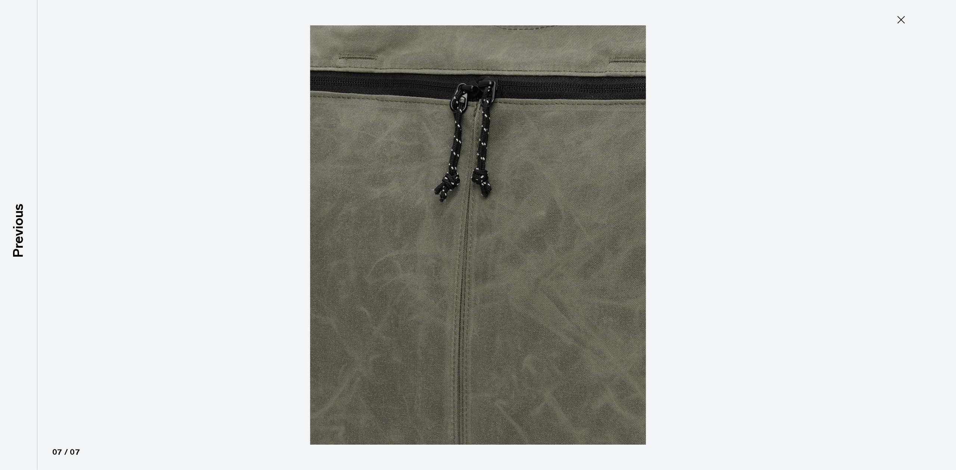
click at [899, 19] on icon at bounding box center [900, 19] width 7 height 7
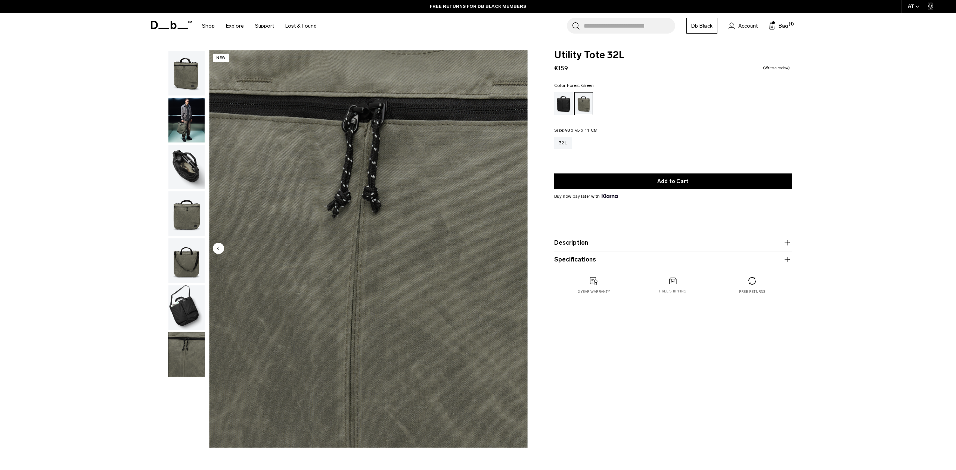
click at [182, 74] on img "button" at bounding box center [186, 73] width 36 height 45
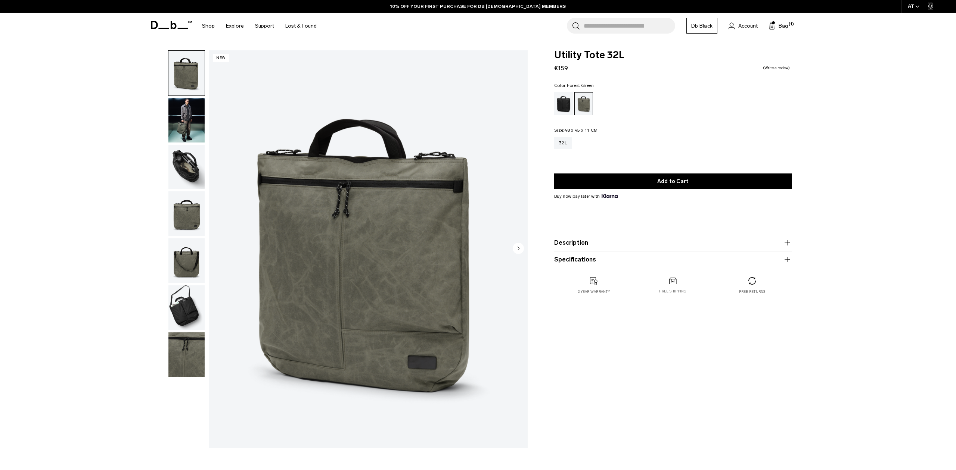
click at [520, 248] on circle "Next slide" at bounding box center [518, 248] width 11 height 11
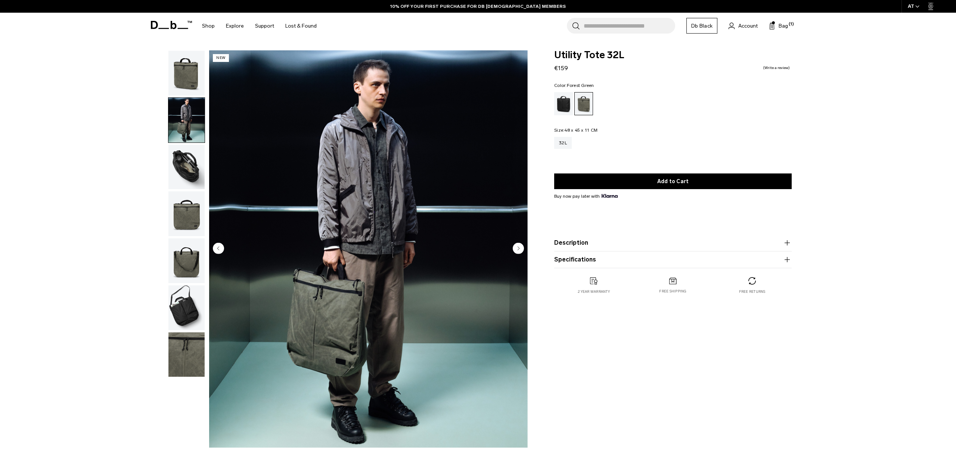
click at [520, 248] on circle "Next slide" at bounding box center [518, 248] width 11 height 11
